Goal: Information Seeking & Learning: Learn about a topic

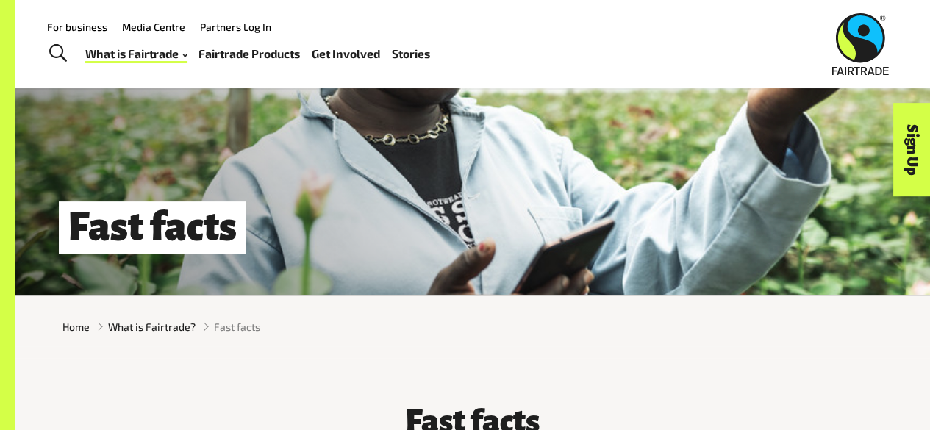
scroll to position [46, 0]
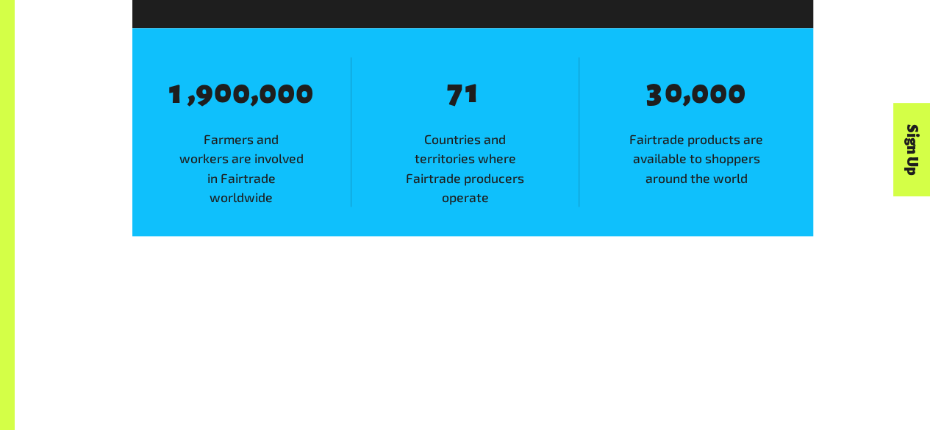
scroll to position [817, 0]
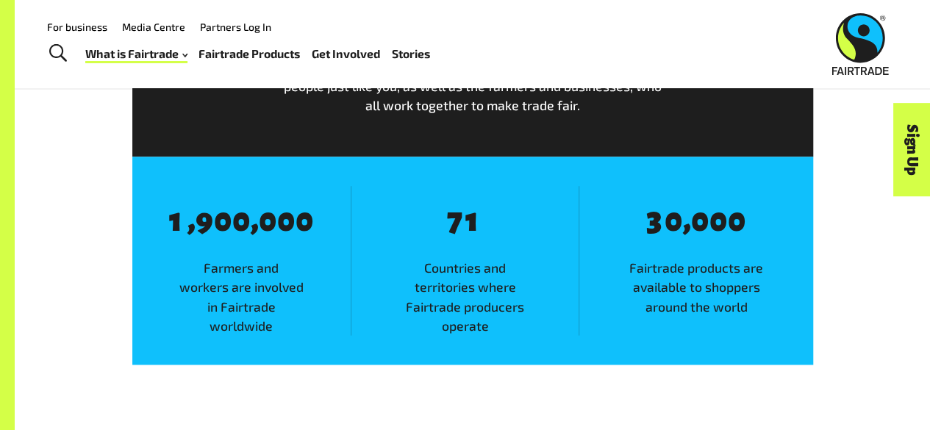
click at [412, 58] on link "Stories" at bounding box center [411, 53] width 38 height 21
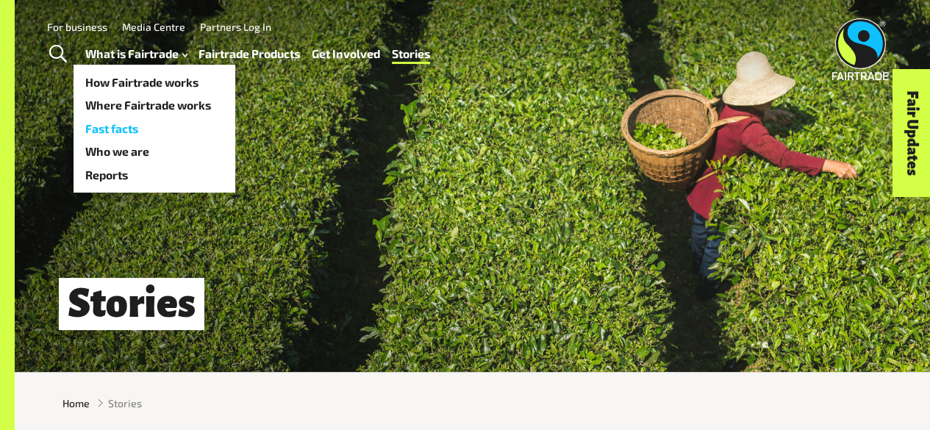
click at [163, 124] on link "Fast facts" at bounding box center [155, 129] width 162 height 24
